Goal: Check status: Check status

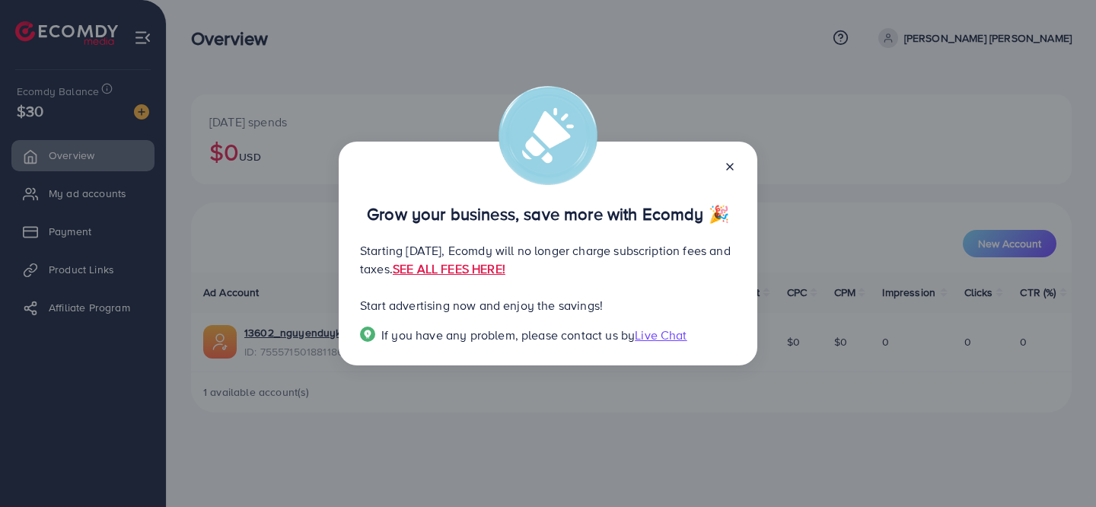
click at [726, 164] on icon at bounding box center [730, 167] width 12 height 12
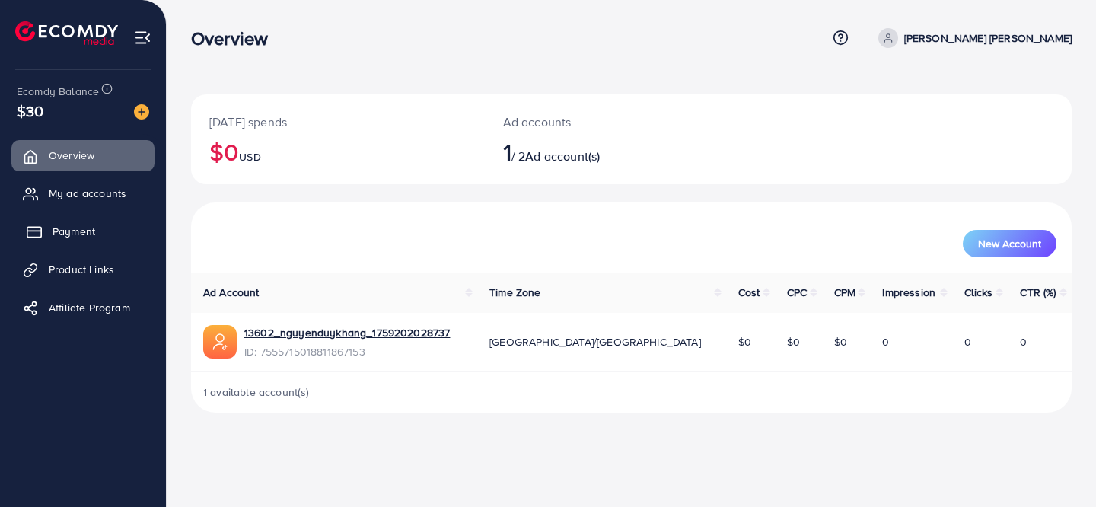
click at [94, 242] on link "Payment" at bounding box center [82, 231] width 143 height 30
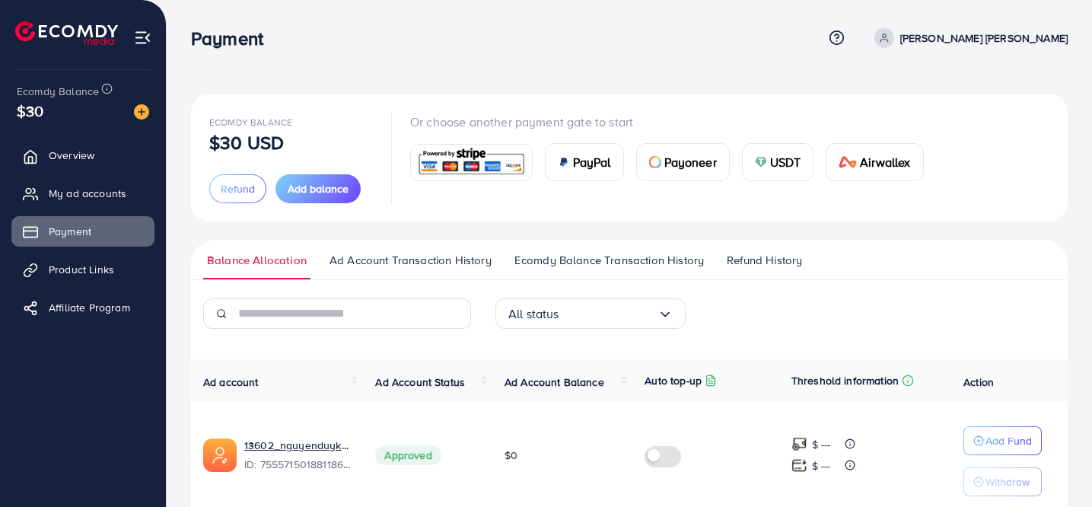
scroll to position [66, 0]
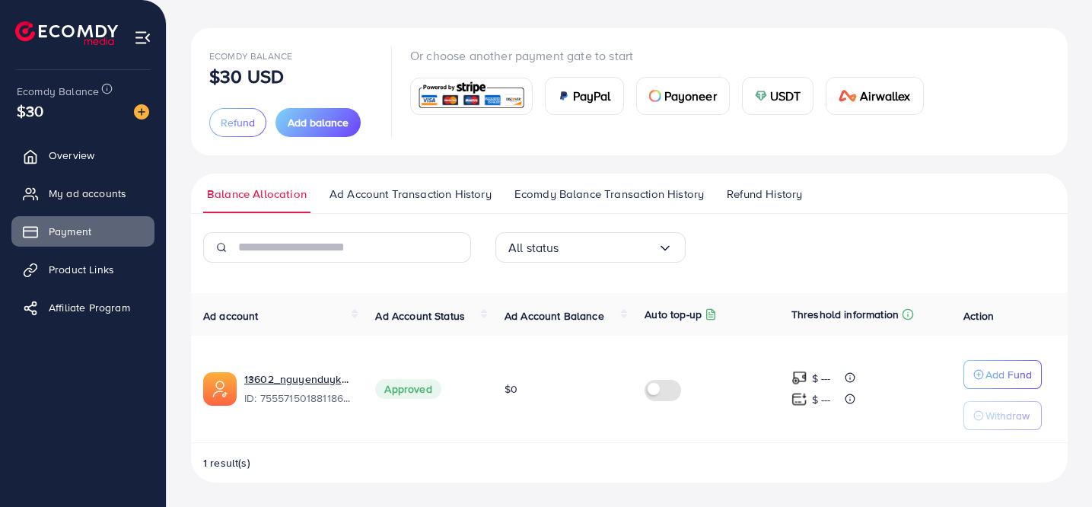
click at [536, 247] on div "All status" at bounding box center [583, 248] width 149 height 24
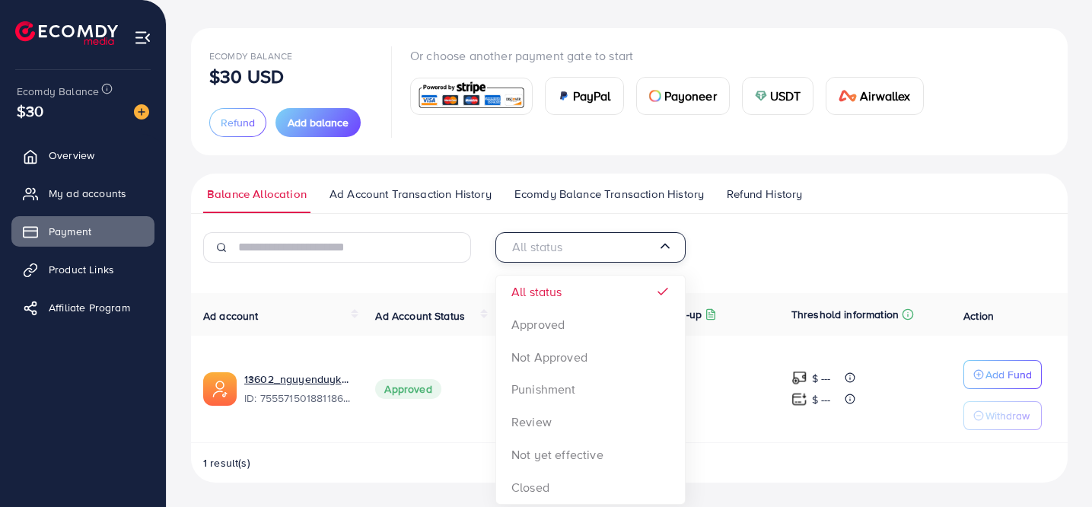
click at [441, 196] on span "Ad Account Transaction History" at bounding box center [411, 194] width 162 height 17
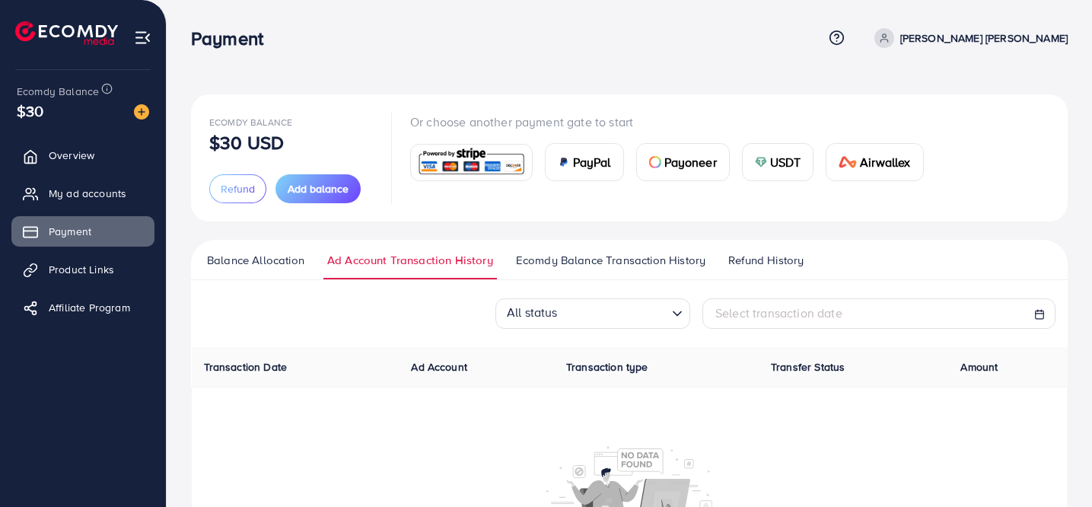
click at [509, 263] on li "Ad Account Transaction History" at bounding box center [418, 265] width 189 height 27
click at [557, 254] on span "Ecomdy Balance Transaction History" at bounding box center [611, 260] width 190 height 17
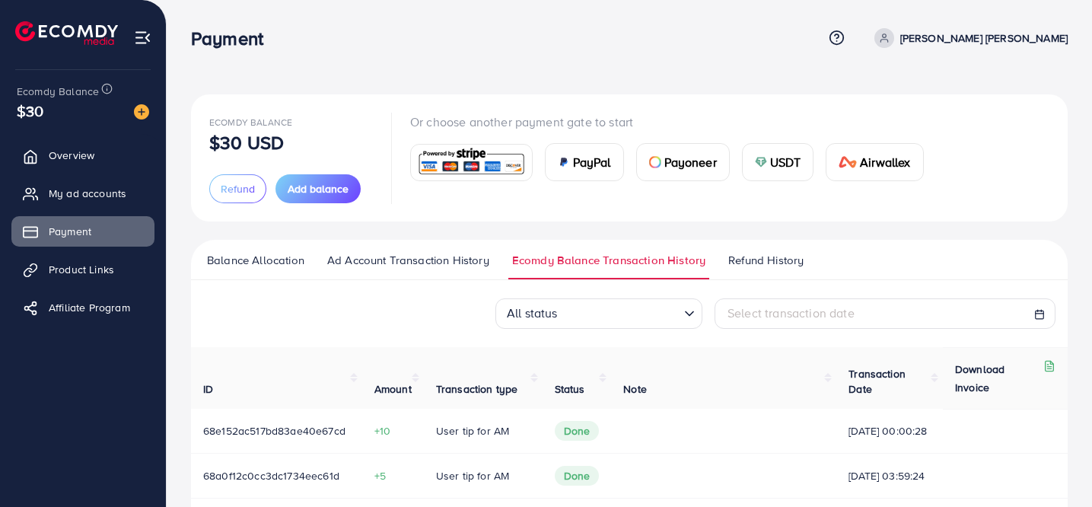
click at [588, 305] on input "Search for option" at bounding box center [621, 315] width 116 height 24
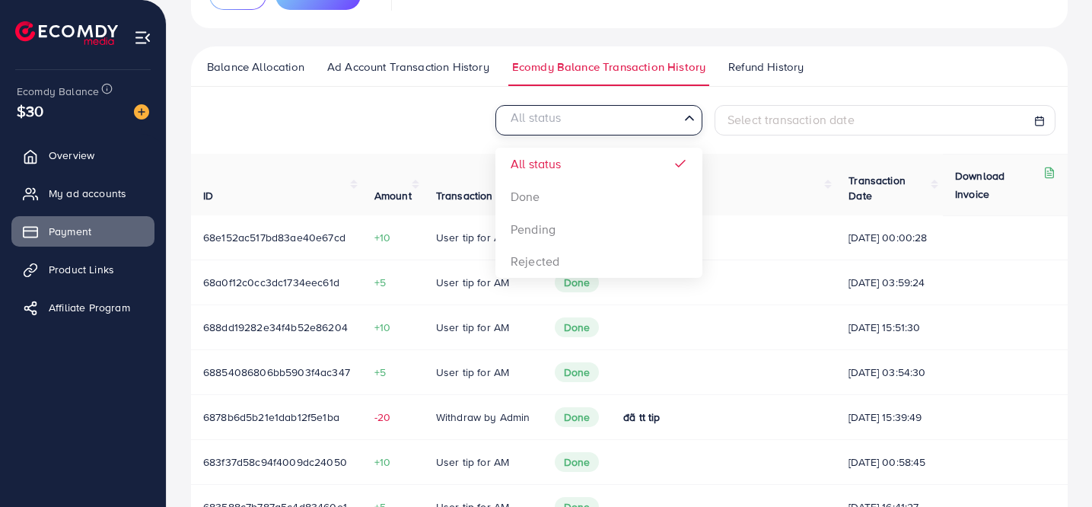
scroll to position [221, 0]
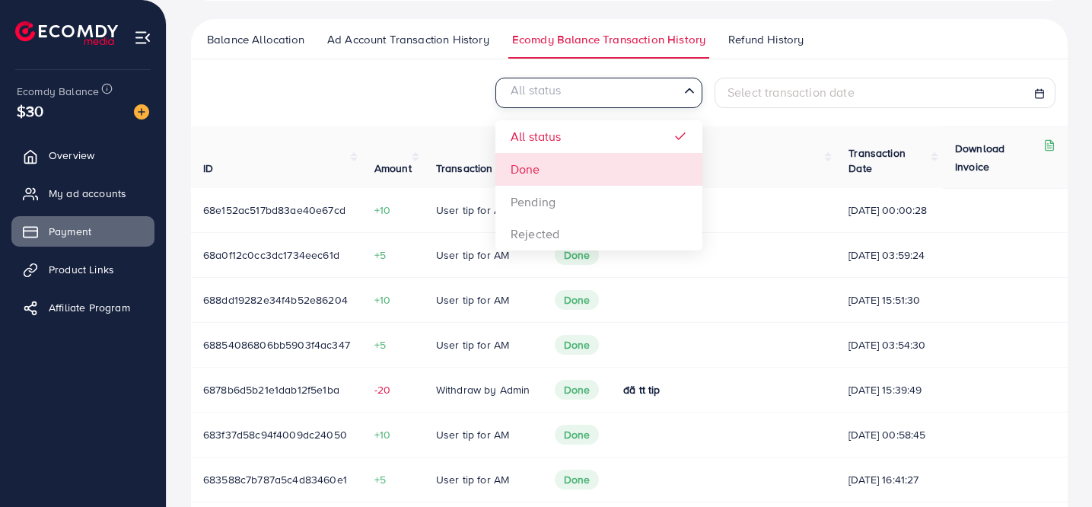
click at [567, 171] on div "All status Loading... All status Done Pending Rejected Select transaction date …" at bounding box center [629, 390] width 877 height 624
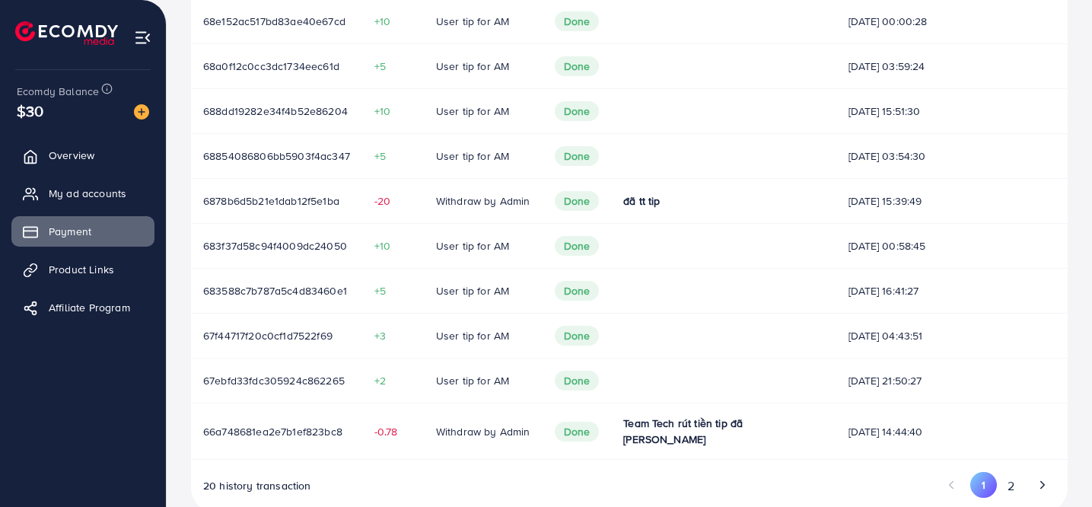
scroll to position [0, 0]
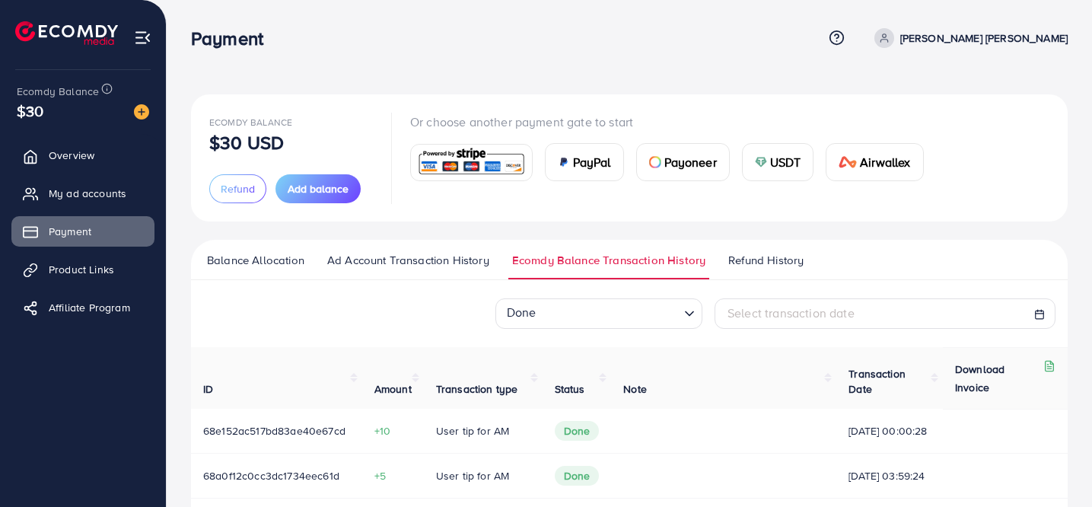
click at [749, 266] on span "Refund History" at bounding box center [766, 260] width 75 height 17
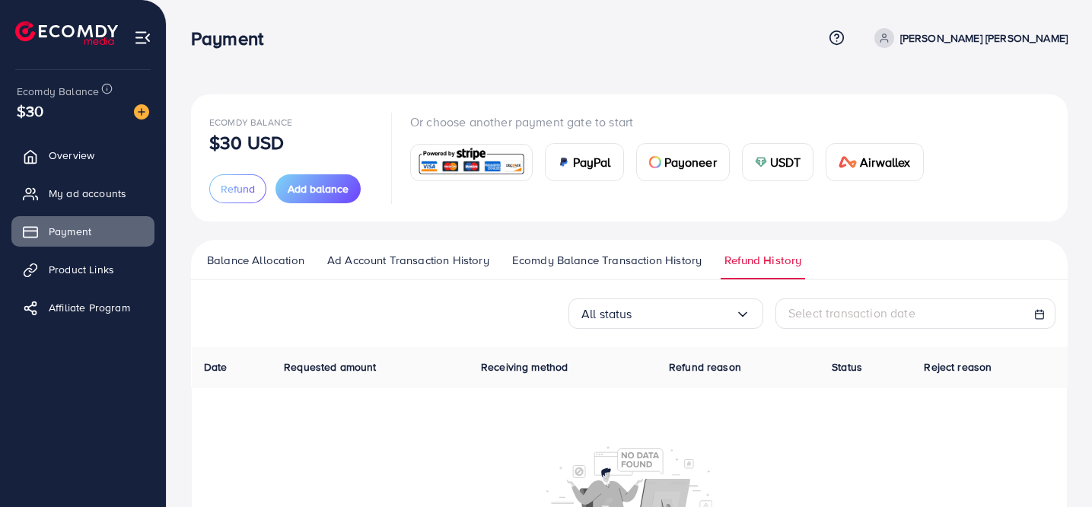
click at [656, 268] on span "Ecomdy Balance Transaction History" at bounding box center [607, 260] width 190 height 17
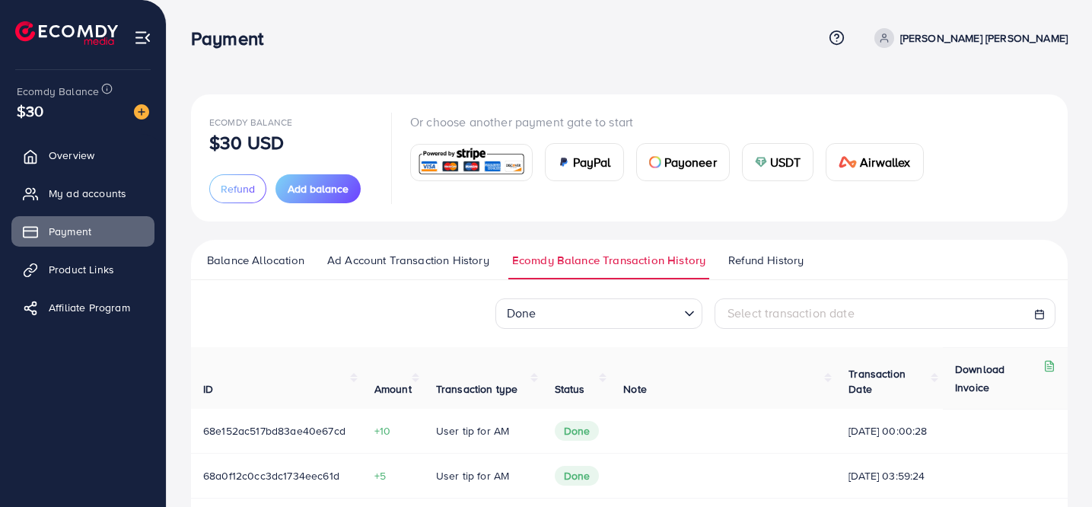
click at [611, 310] on input "Search for option" at bounding box center [609, 315] width 137 height 24
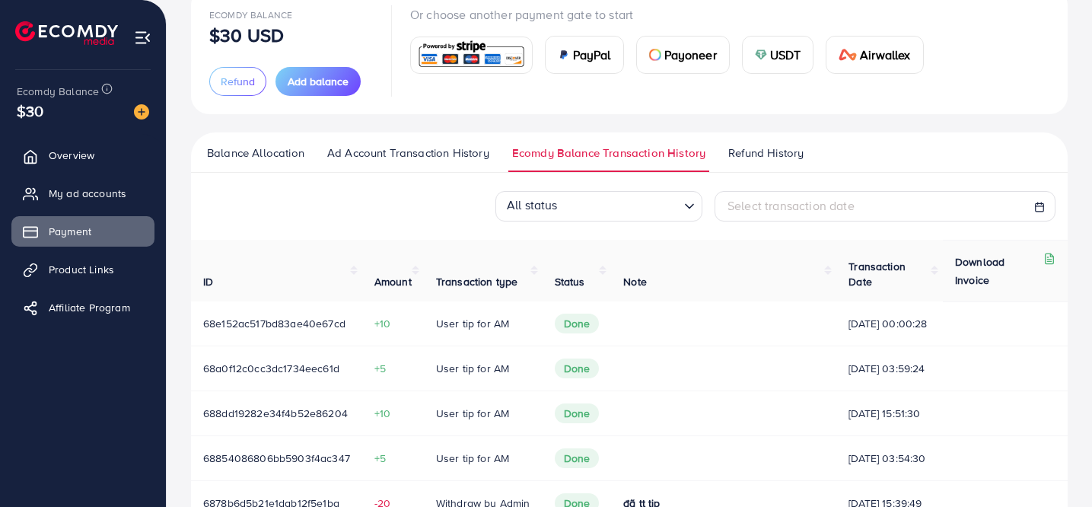
scroll to position [20, 0]
